Goal: Information Seeking & Learning: Learn about a topic

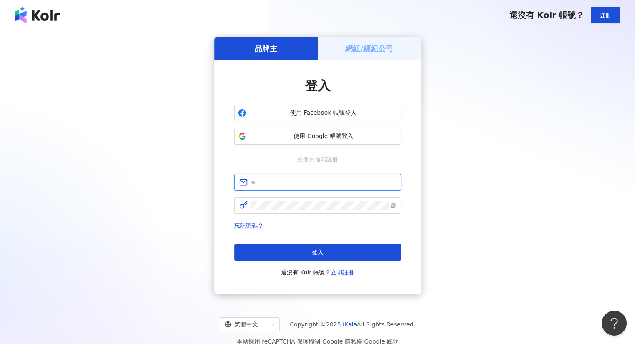
click at [303, 185] on input "text" at bounding box center [323, 182] width 145 height 9
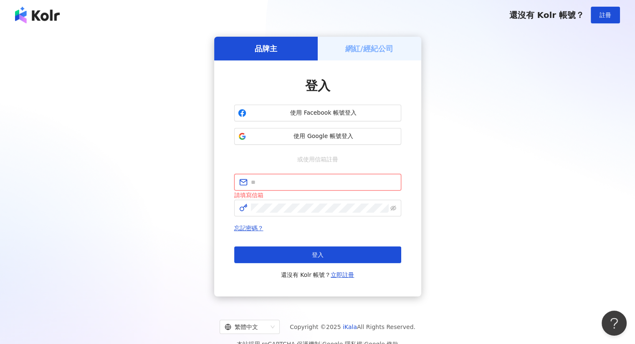
type input "**********"
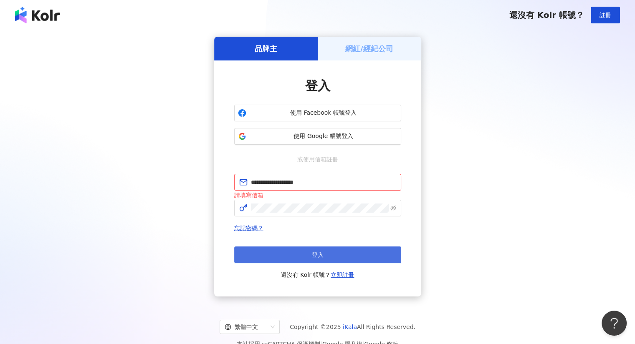
click at [310, 254] on button "登入" at bounding box center [317, 255] width 167 height 17
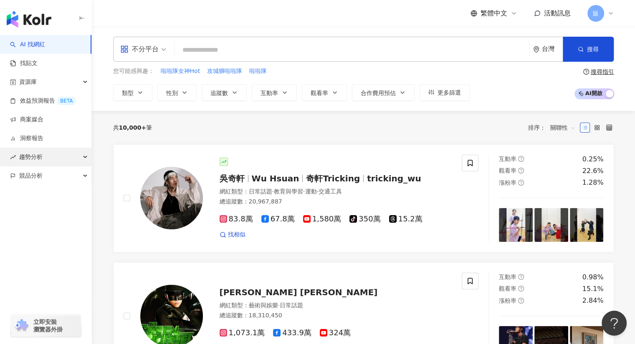
click at [28, 158] on span "趨勢分析" at bounding box center [30, 157] width 23 height 19
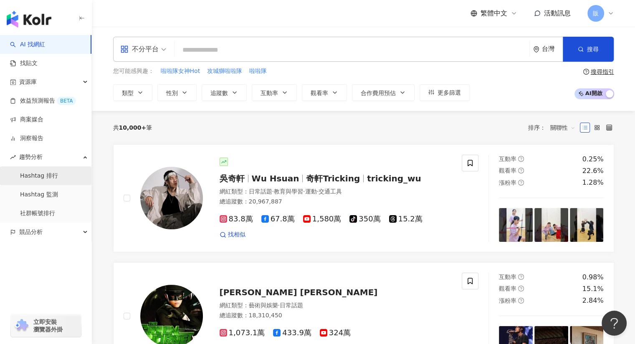
click at [38, 172] on link "Hashtag 排行" at bounding box center [39, 176] width 38 height 8
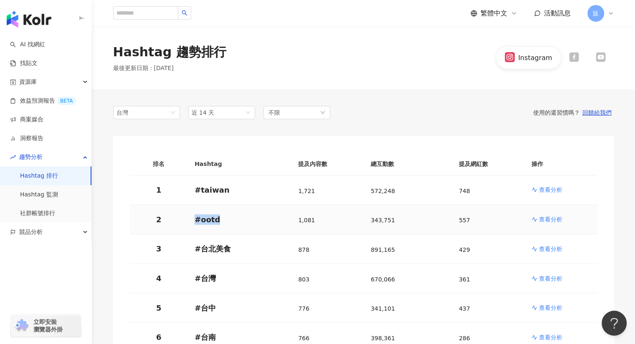
drag, startPoint x: 195, startPoint y: 221, endPoint x: 223, endPoint y: 223, distance: 28.5
click at [223, 223] on p "# ootd" at bounding box center [240, 220] width 90 height 10
copy p "# ootd"
drag, startPoint x: 192, startPoint y: 278, endPoint x: 216, endPoint y: 280, distance: 23.8
click at [216, 280] on td "# 台灣" at bounding box center [240, 279] width 104 height 30
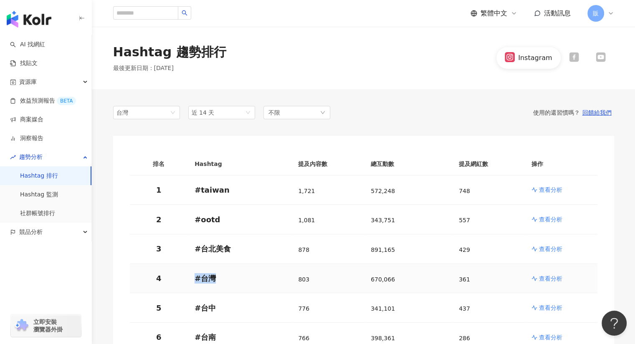
copy p "# 台灣"
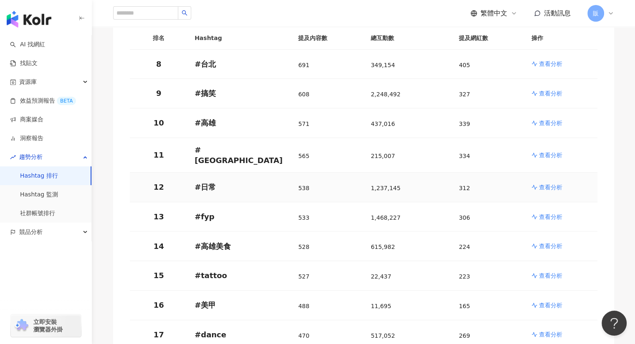
scroll to position [333, 0]
drag, startPoint x: 192, startPoint y: 179, endPoint x: 215, endPoint y: 180, distance: 23.4
click at [215, 180] on td "# 日常" at bounding box center [240, 187] width 104 height 30
copy p "# 日常"
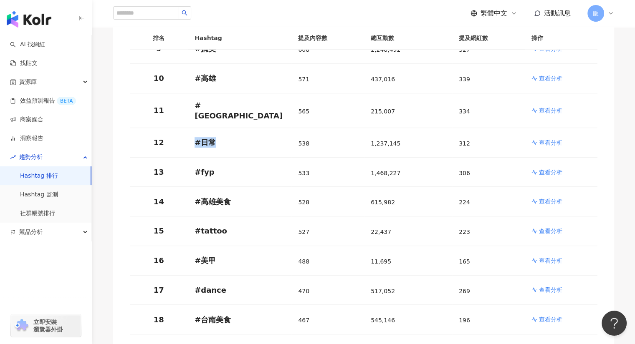
scroll to position [377, 0]
